Goal: Information Seeking & Learning: Learn about a topic

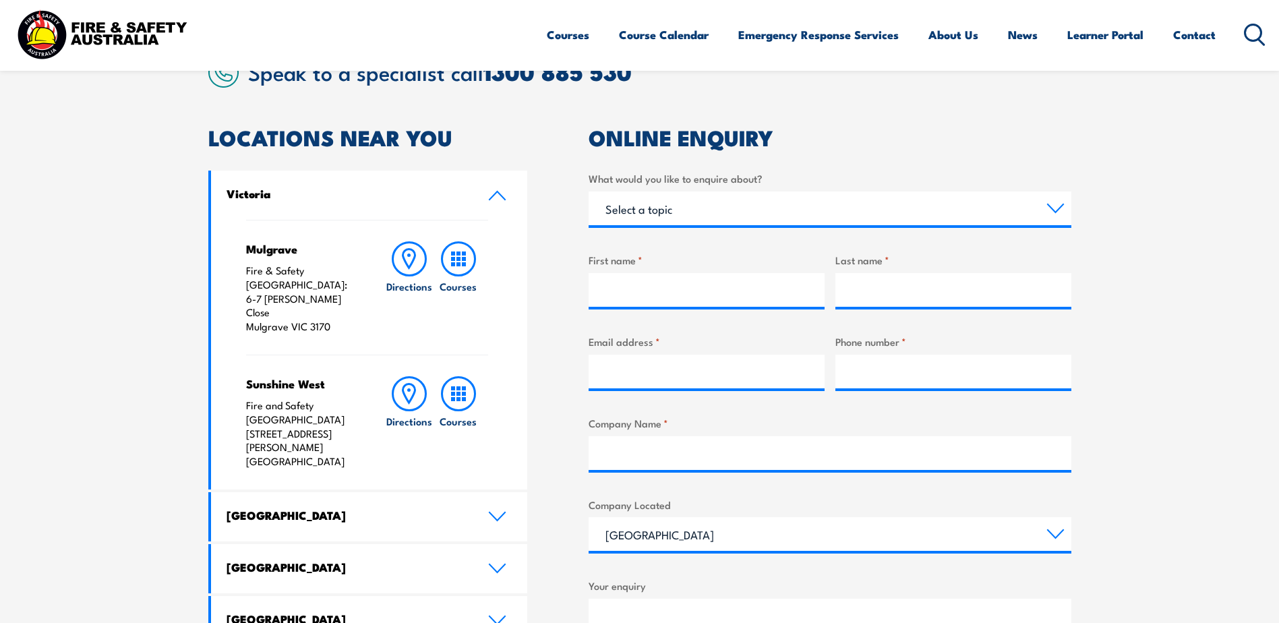
scroll to position [405, 0]
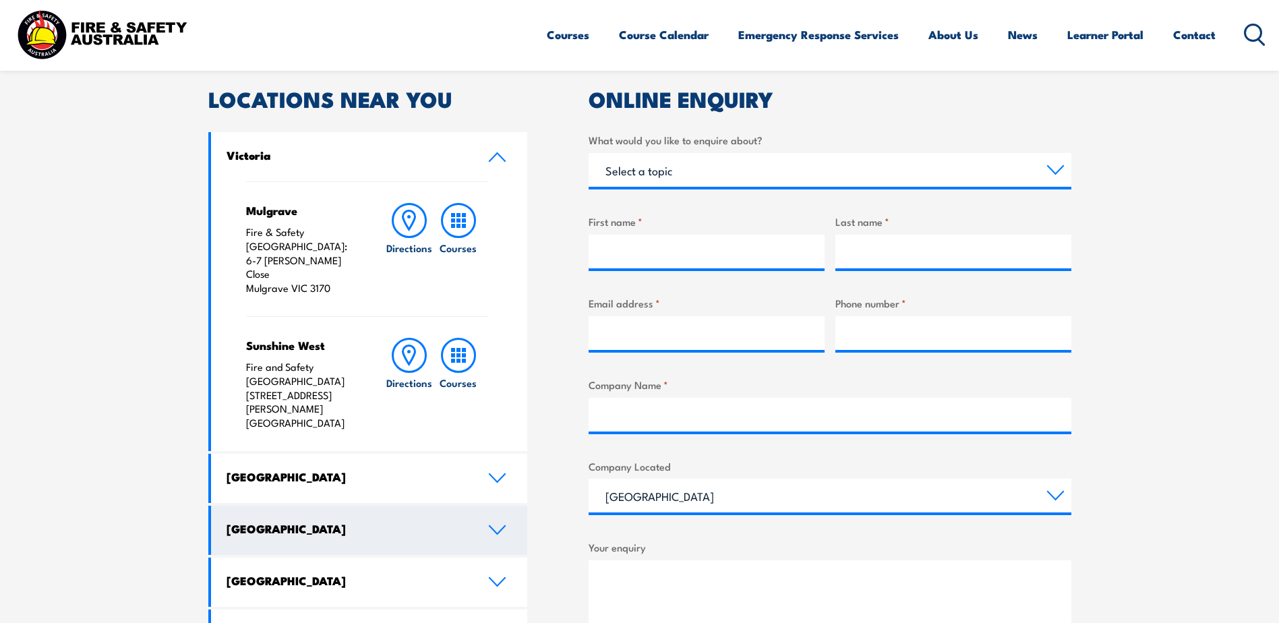
click at [486, 506] on link "Queensland" at bounding box center [369, 530] width 317 height 49
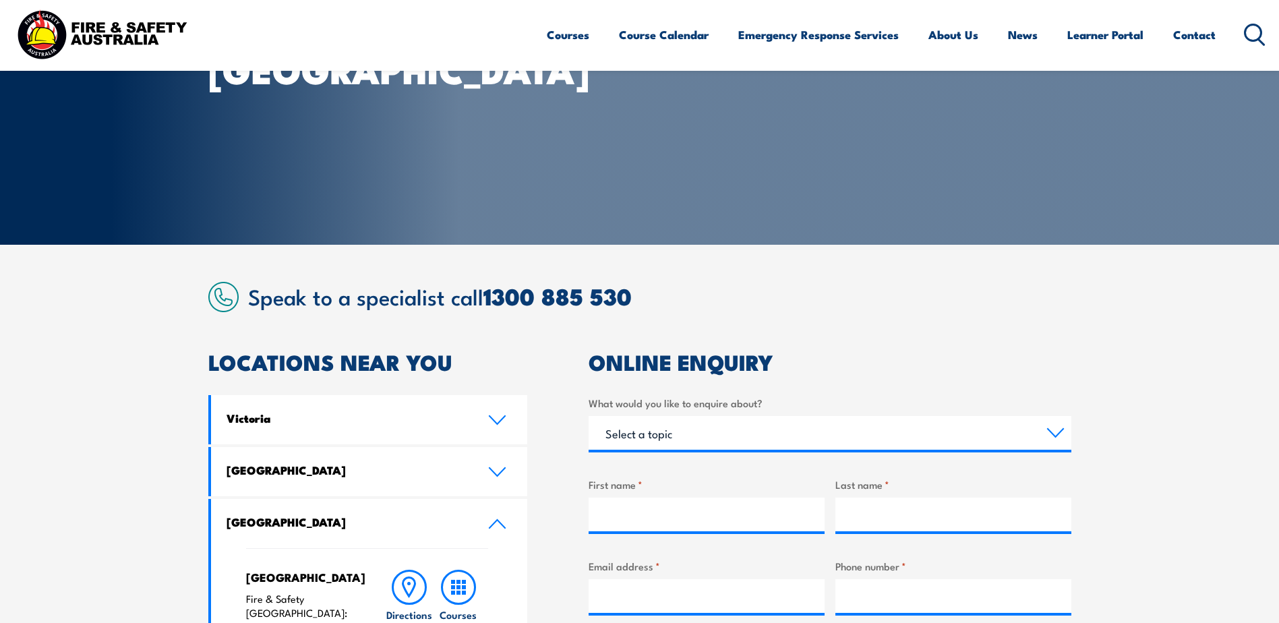
scroll to position [135, 0]
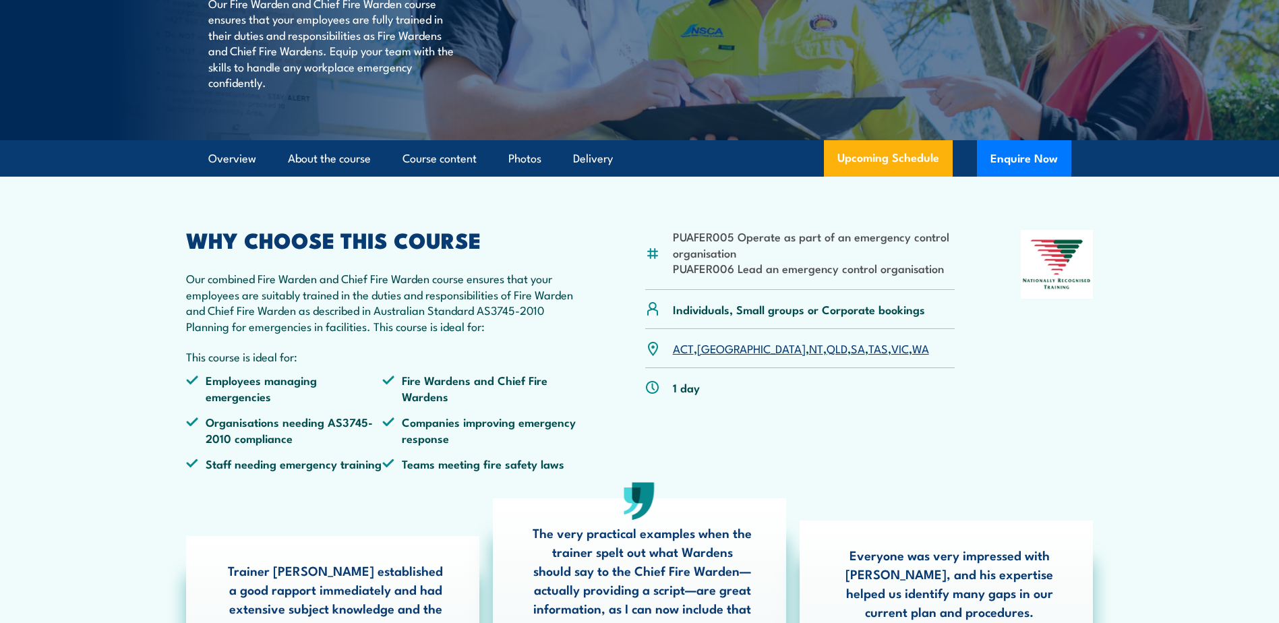
scroll to position [270, 0]
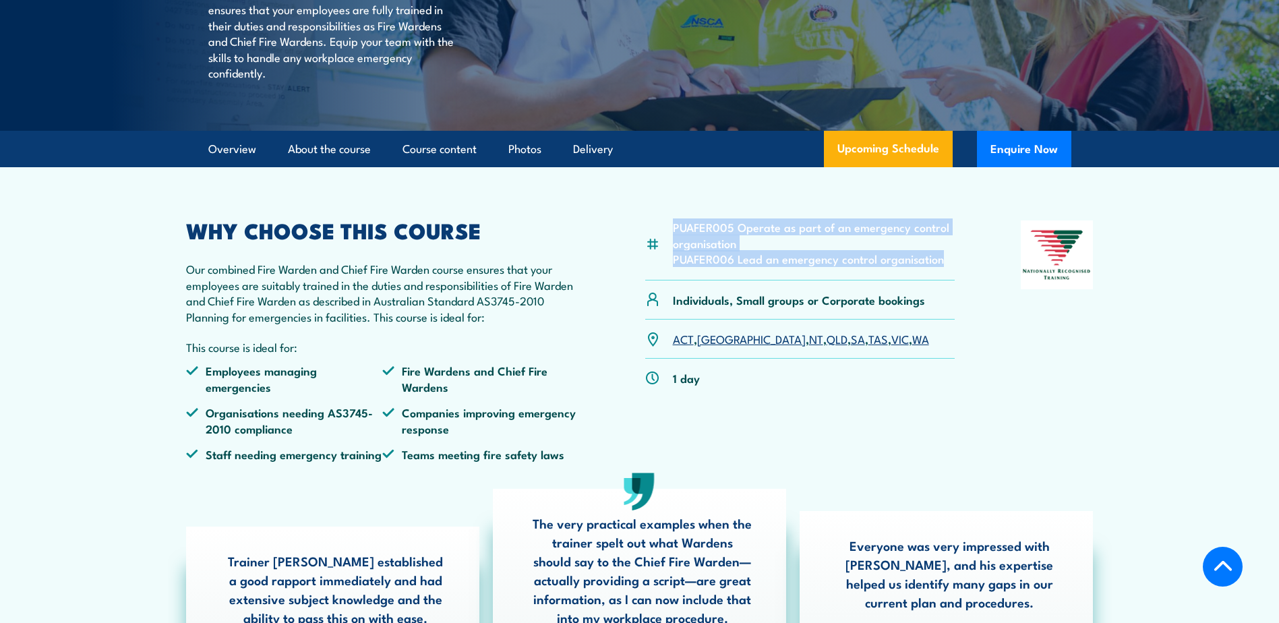
drag, startPoint x: 673, startPoint y: 260, endPoint x: 948, endPoint y: 285, distance: 275.6
click at [948, 266] on ul "PUAFER005 Operate as part of an emergency control organisation PUAFER006 Lead a…" at bounding box center [814, 242] width 283 height 47
copy ul "PUAFER005 Operate as part of an emergency control organisation PUAFER006 Lead a…"
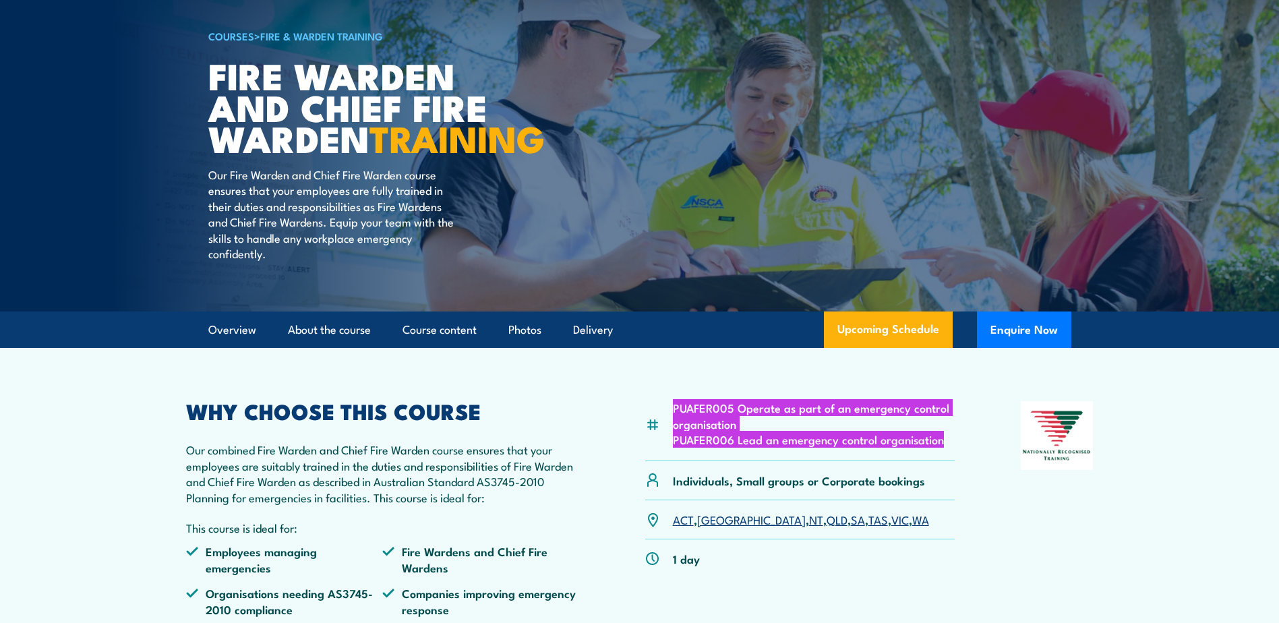
scroll to position [0, 0]
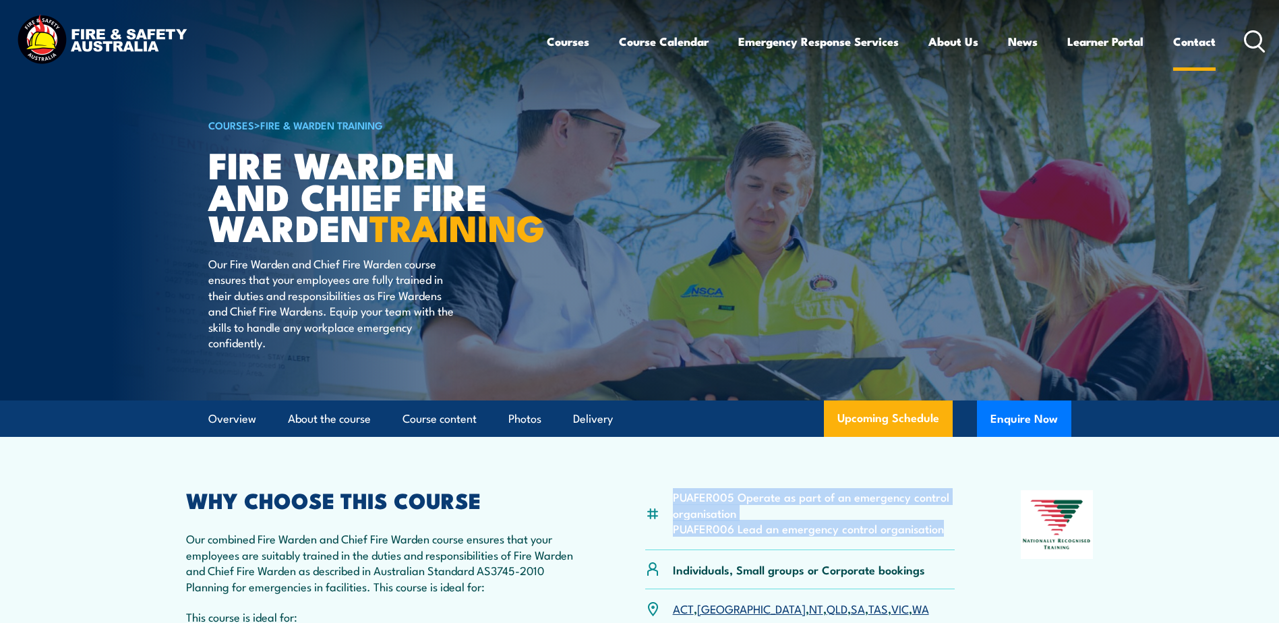
click at [1192, 40] on link "Contact" at bounding box center [1194, 42] width 42 height 36
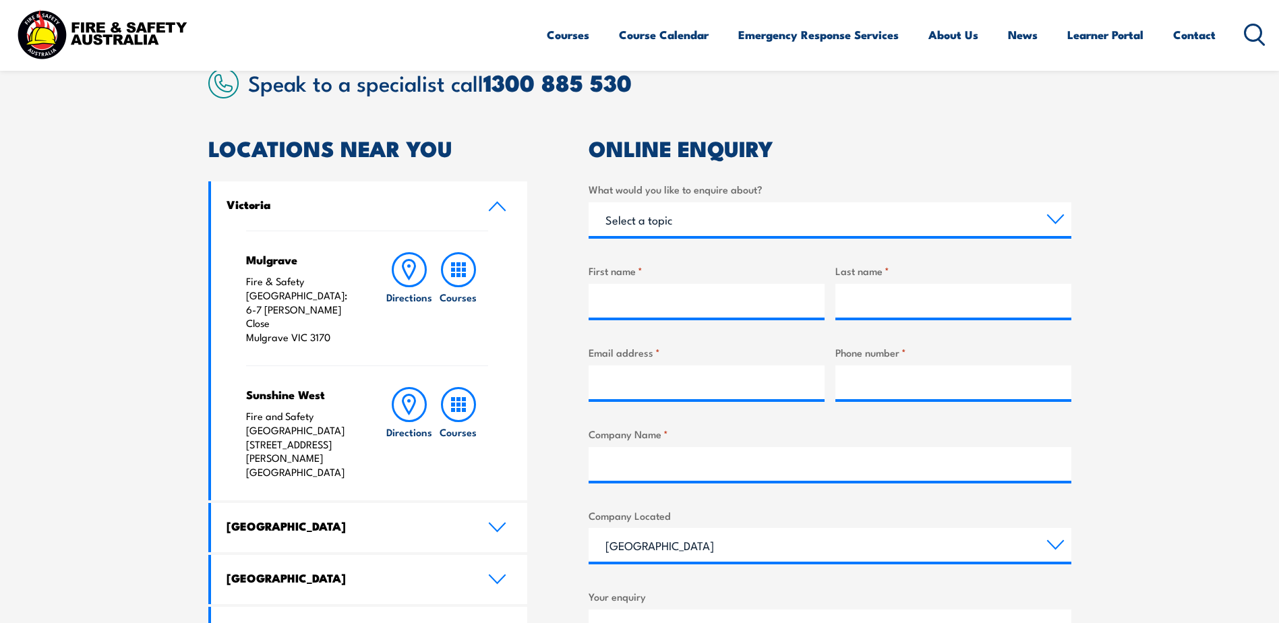
scroll to position [405, 0]
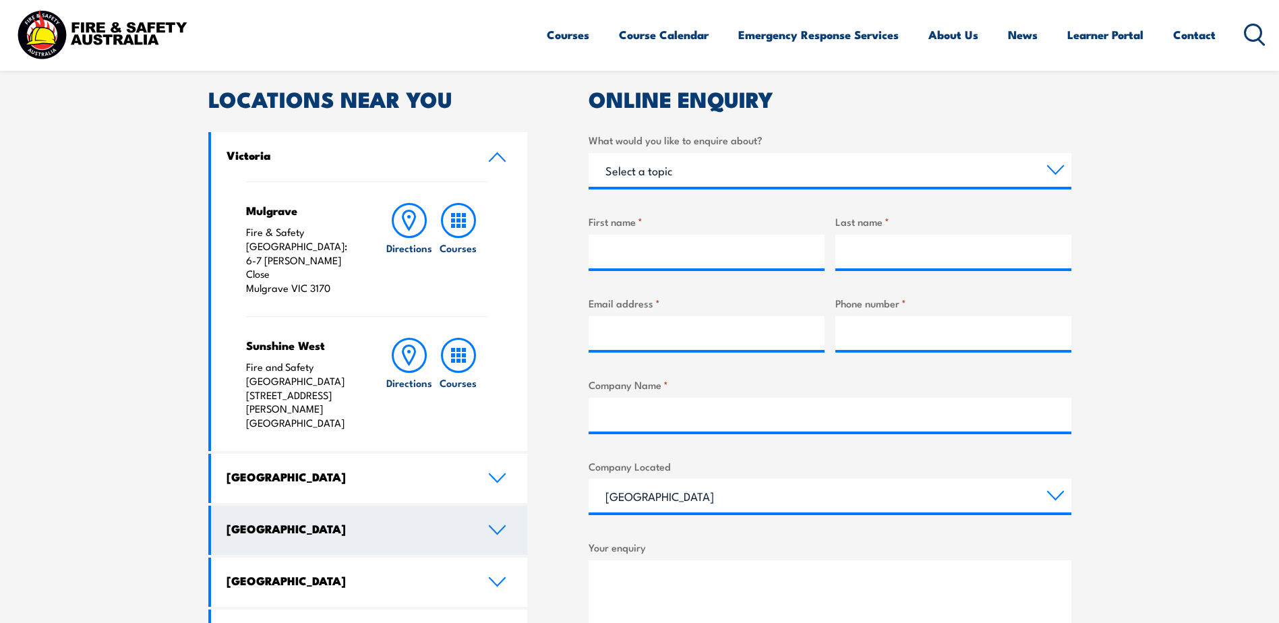
click at [502, 525] on icon at bounding box center [497, 530] width 18 height 11
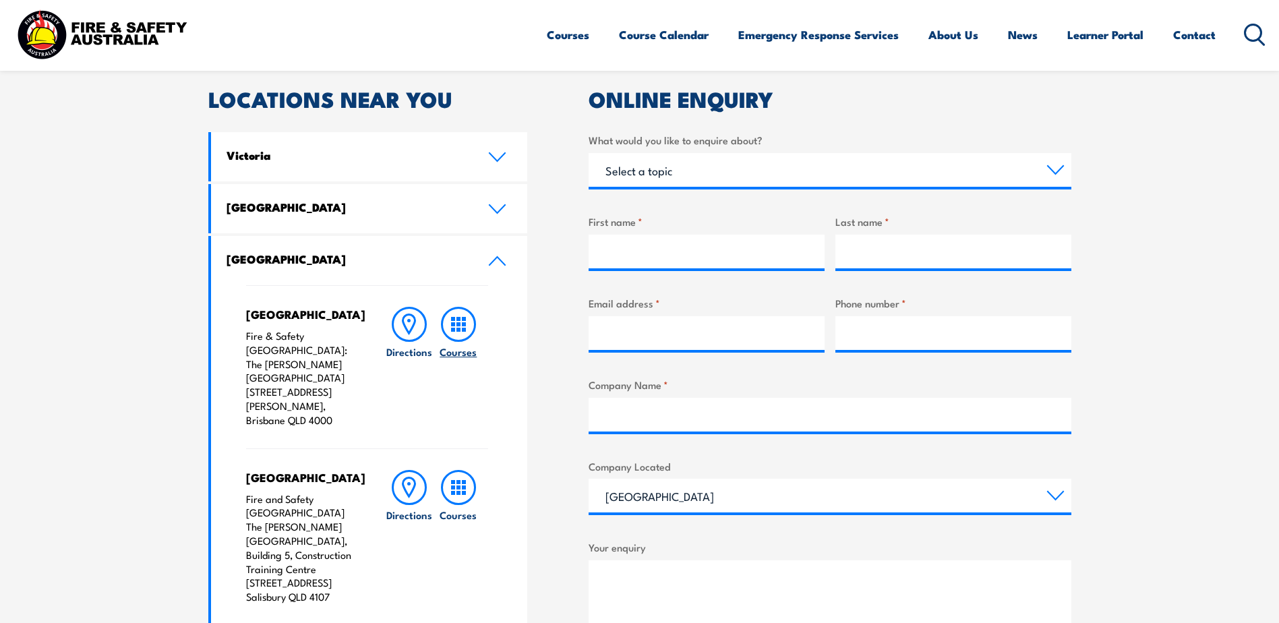
click at [459, 319] on rect at bounding box center [459, 319] width 4 height 4
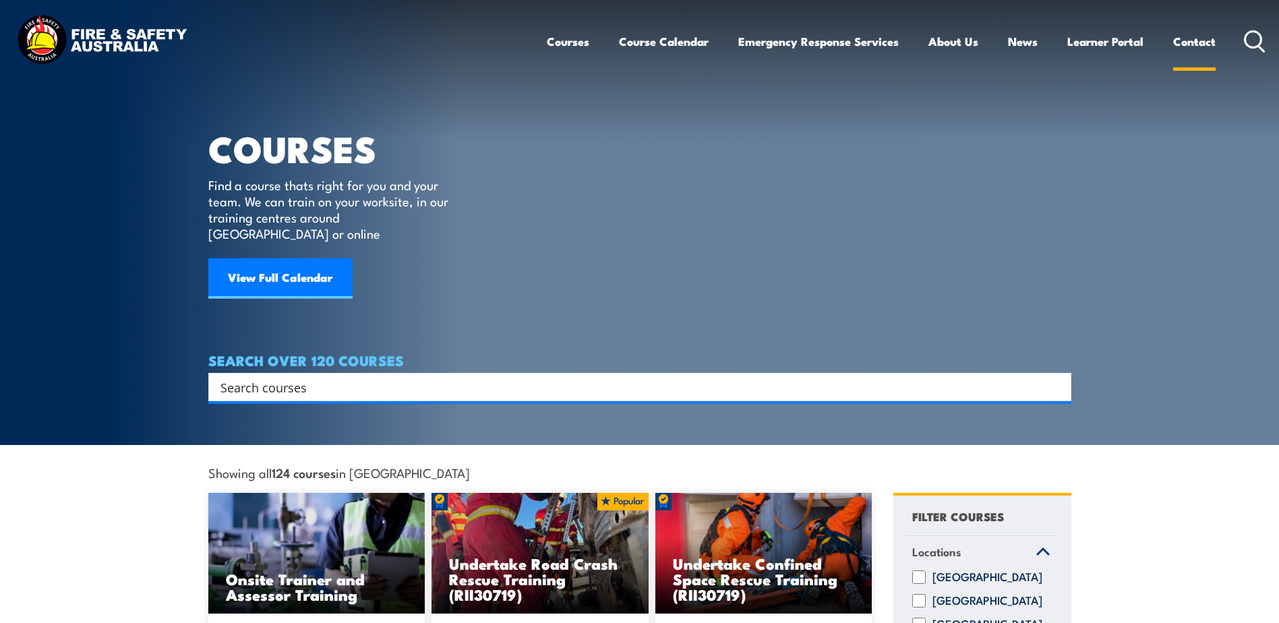
click at [1197, 37] on link "Contact" at bounding box center [1194, 42] width 42 height 36
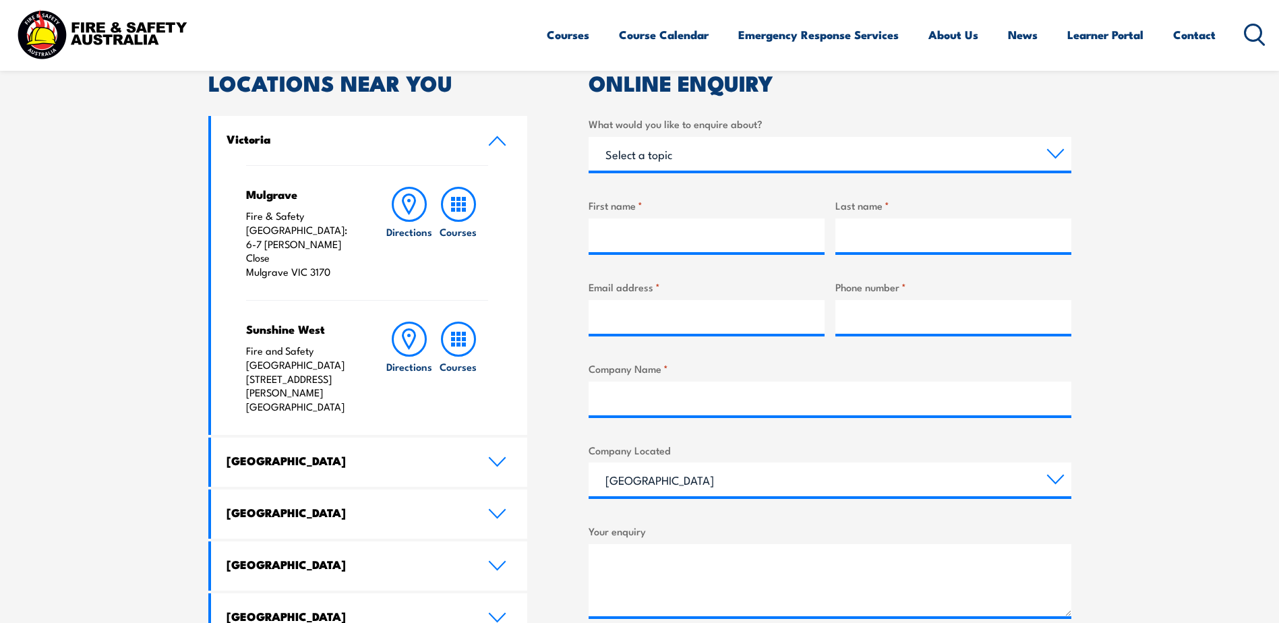
scroll to position [540, 0]
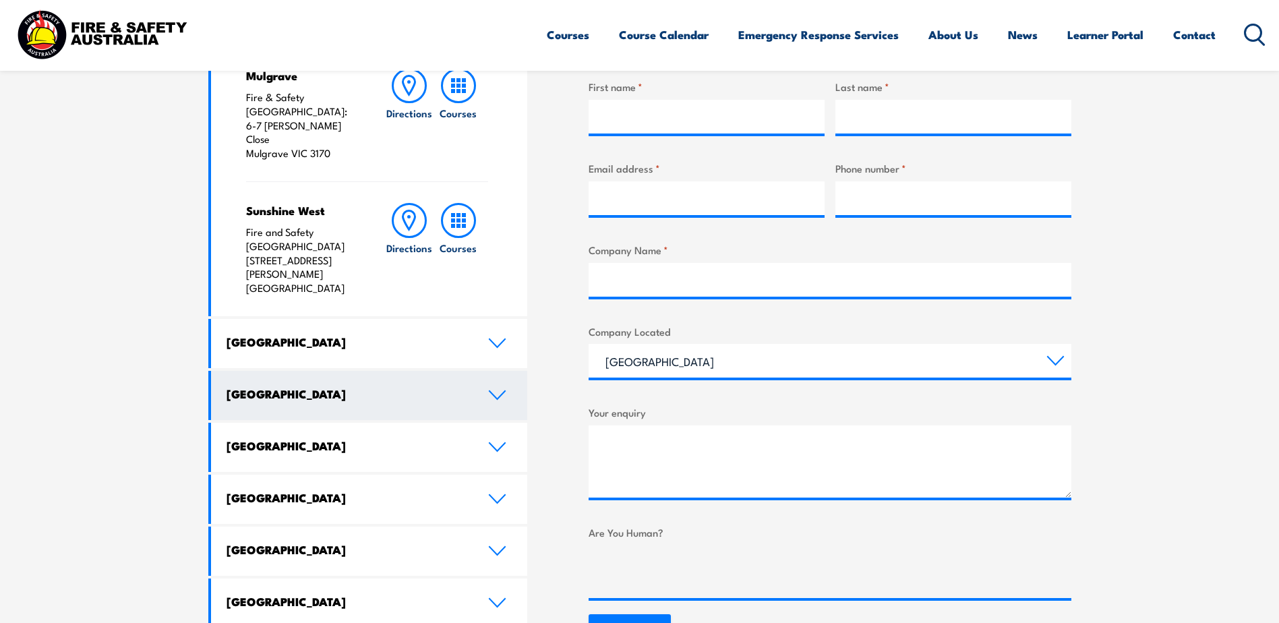
click at [489, 390] on icon at bounding box center [497, 395] width 18 height 11
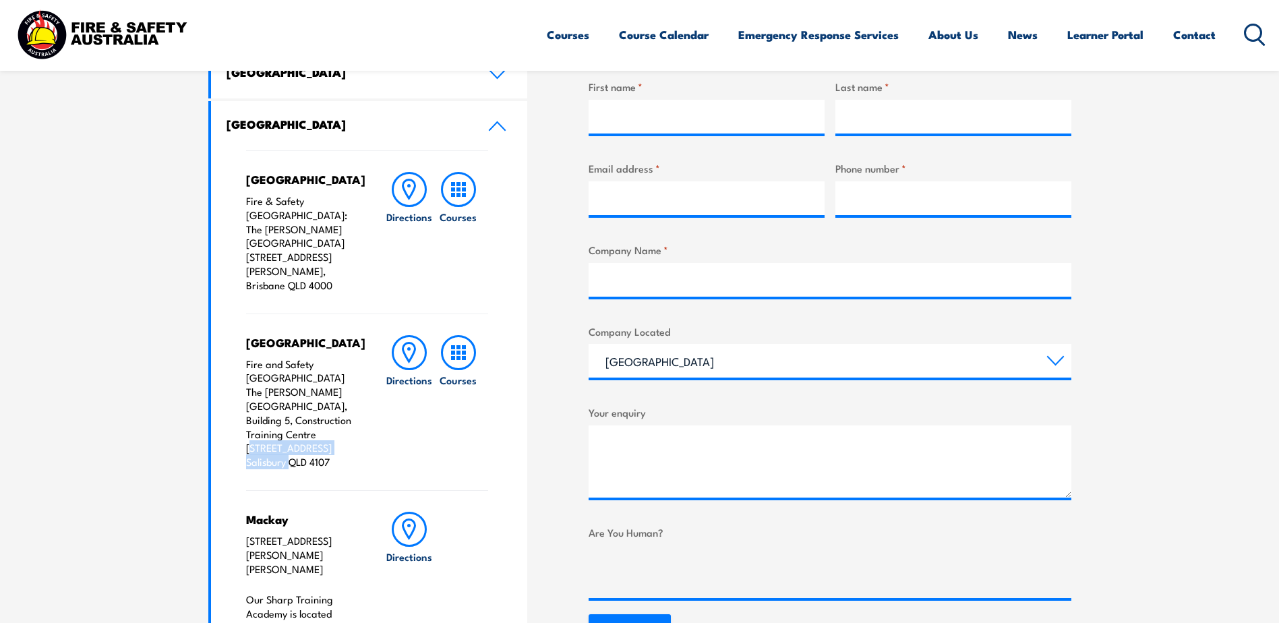
drag, startPoint x: 247, startPoint y: 407, endPoint x: 286, endPoint y: 431, distance: 46.0
click at [286, 431] on p "Fire and Safety Australia The Bob Marshman Building, Building 5, Construction T…" at bounding box center [302, 413] width 113 height 112
drag, startPoint x: 286, startPoint y: 431, endPoint x: 255, endPoint y: 402, distance: 42.5
copy p "460-492 Beaudesert Road Salisbury"
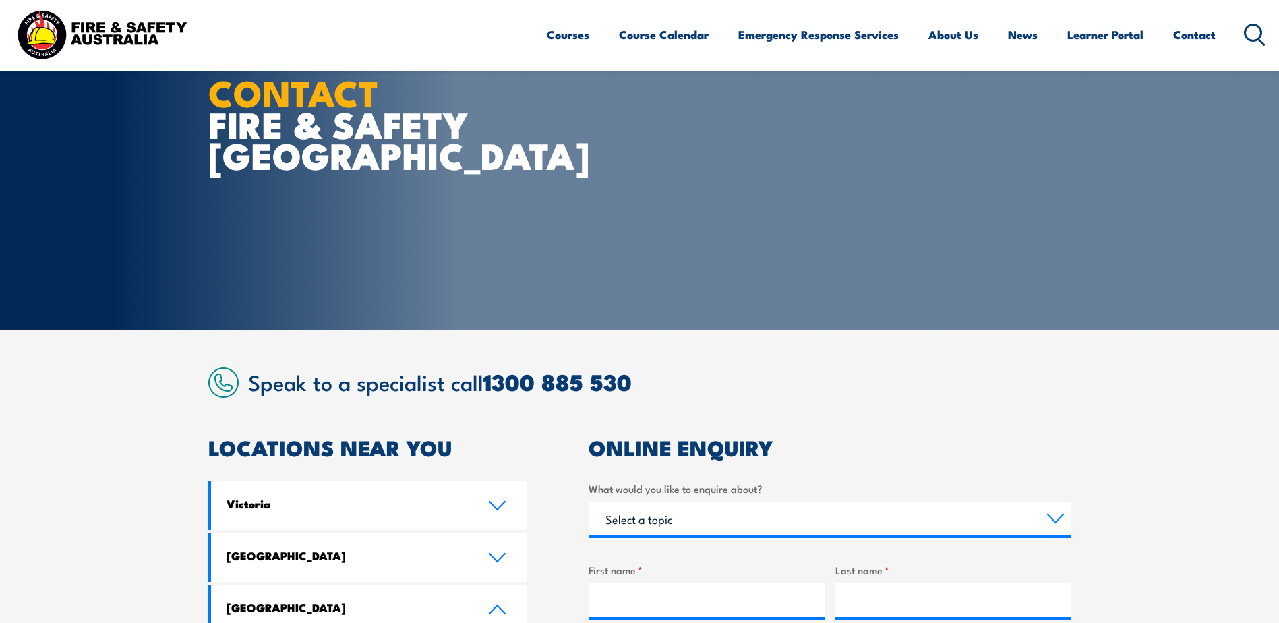
scroll to position [0, 0]
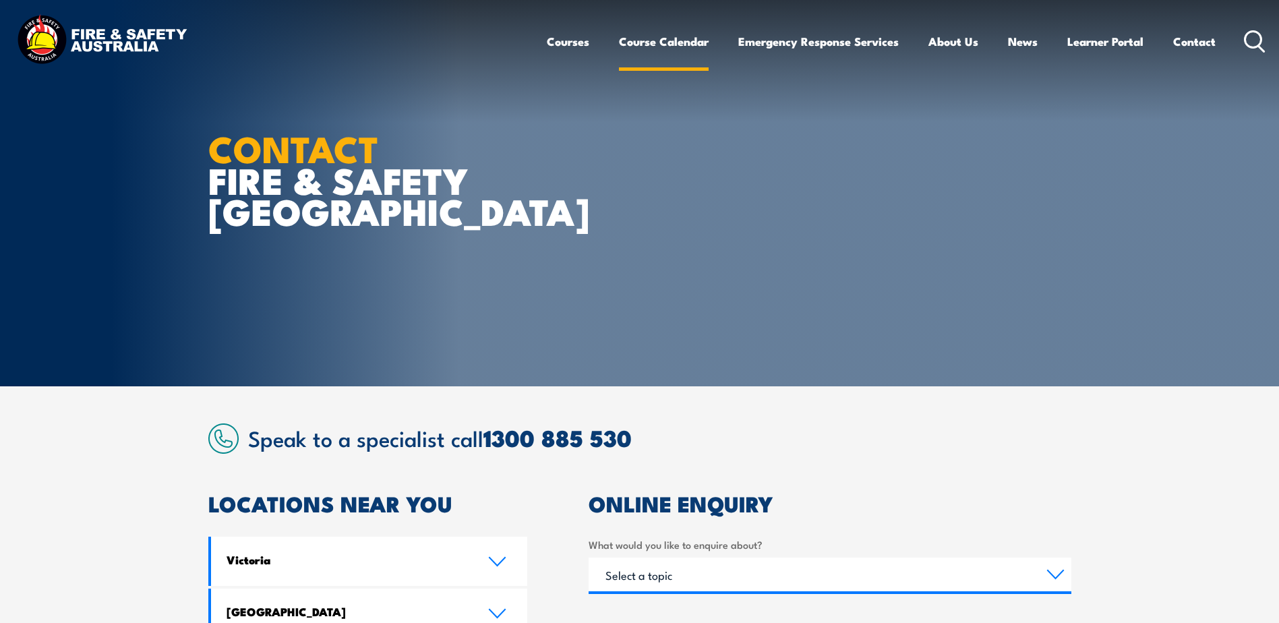
click at [657, 39] on link "Course Calendar" at bounding box center [664, 42] width 90 height 36
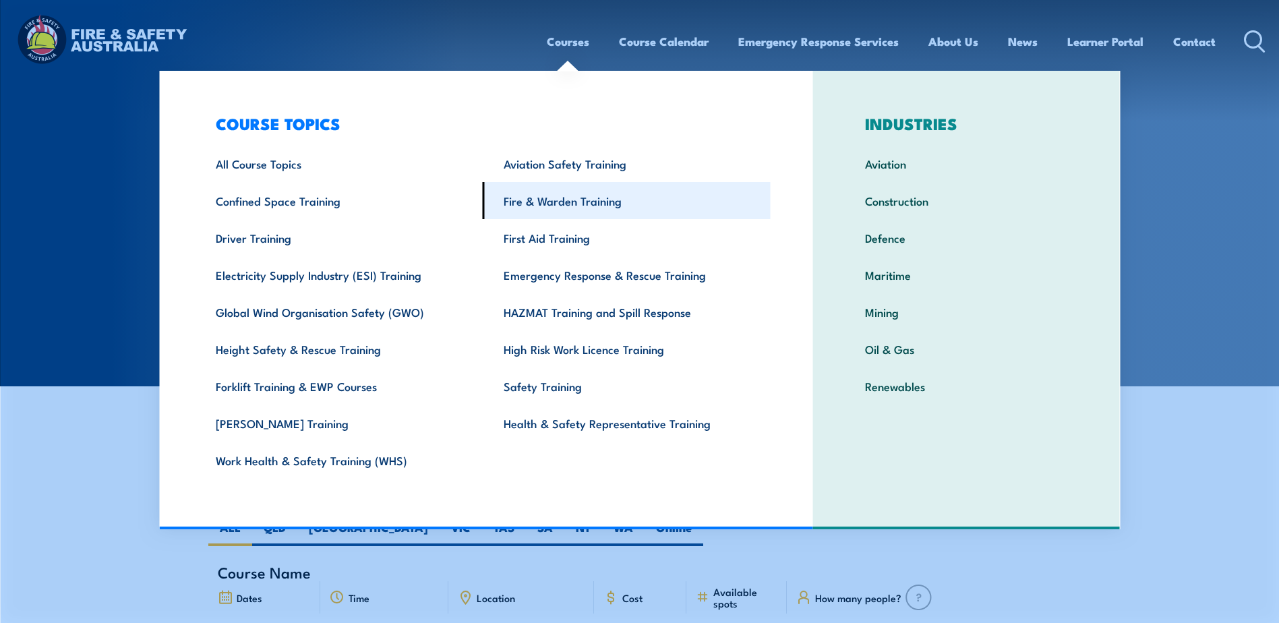
click at [552, 196] on link "Fire & Warden Training" at bounding box center [627, 200] width 288 height 37
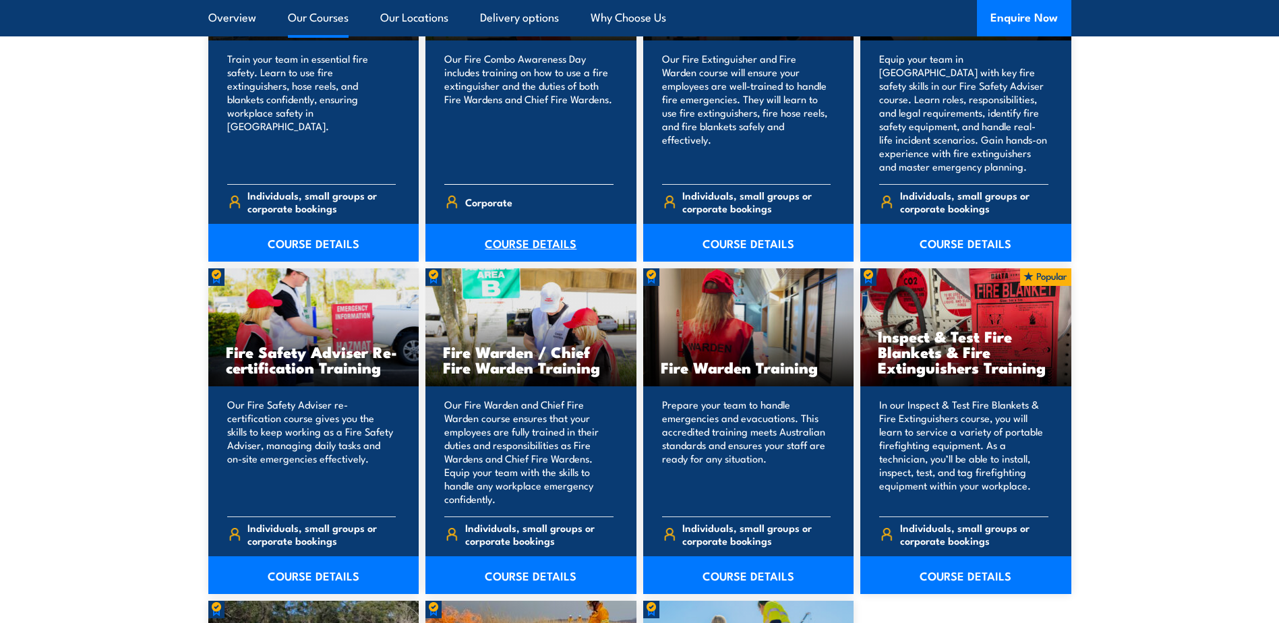
scroll to position [1619, 0]
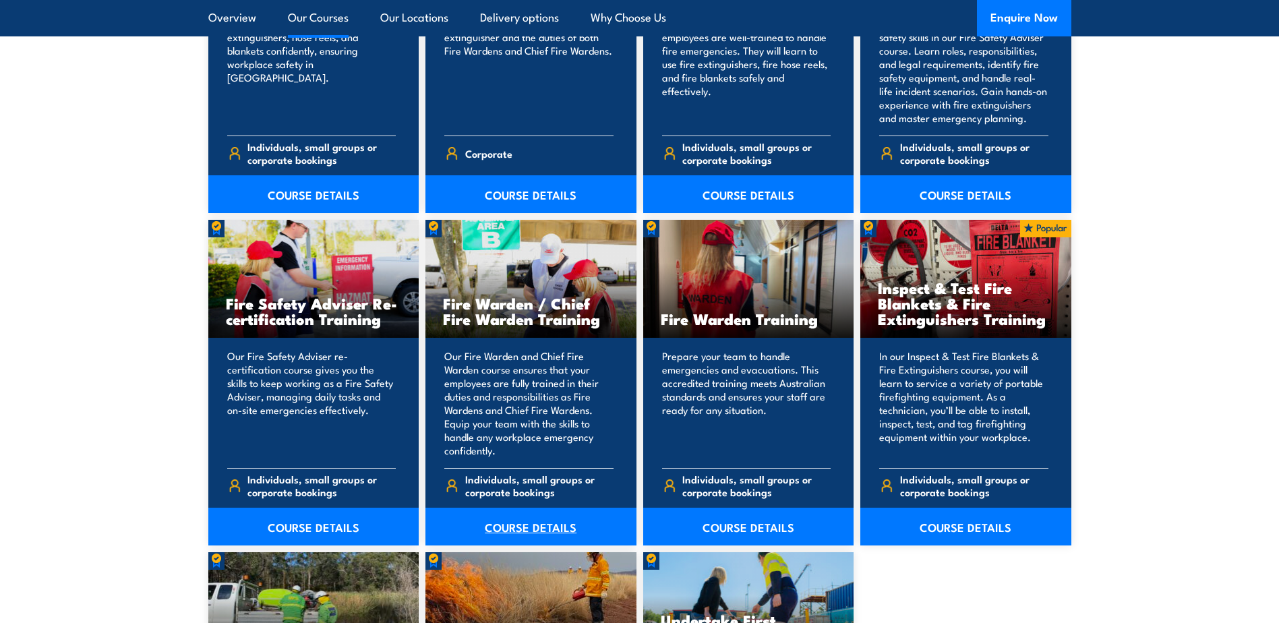
click at [515, 522] on link "COURSE DETAILS" at bounding box center [531, 527] width 211 height 38
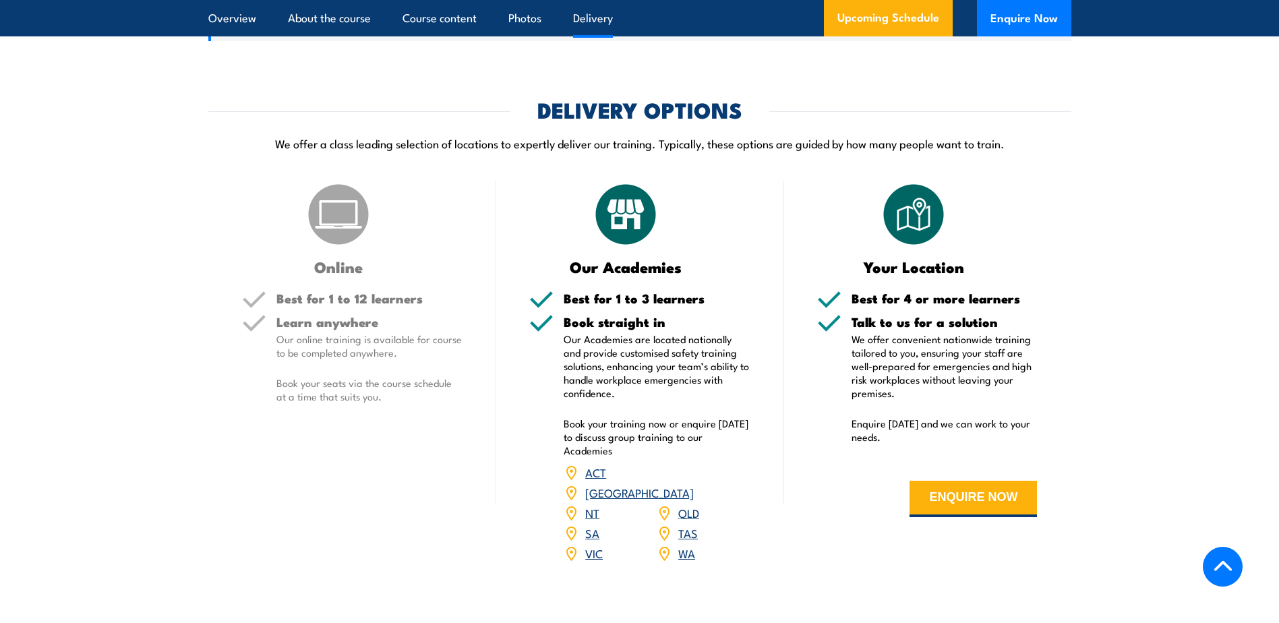
scroll to position [1214, 0]
